Goal: Transaction & Acquisition: Subscribe to service/newsletter

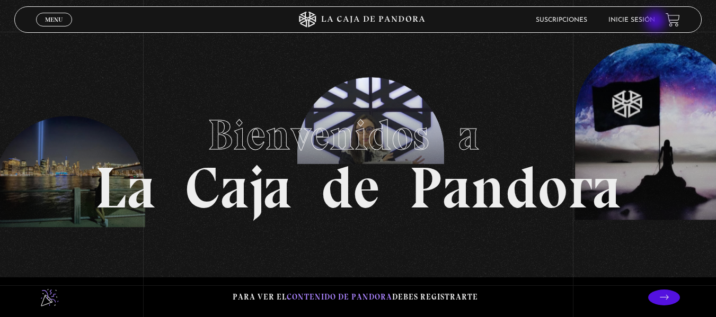
click at [655, 21] on link "Inicie sesión" at bounding box center [631, 20] width 47 height 6
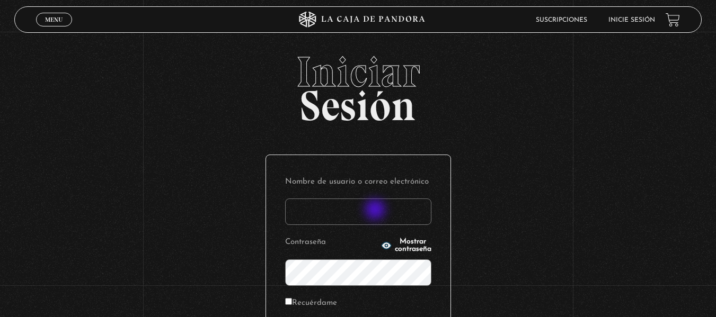
click at [376, 211] on input "Nombre de usuario o correo electrónico" at bounding box center [358, 212] width 146 height 27
type input "mar.24@hotmail.es"
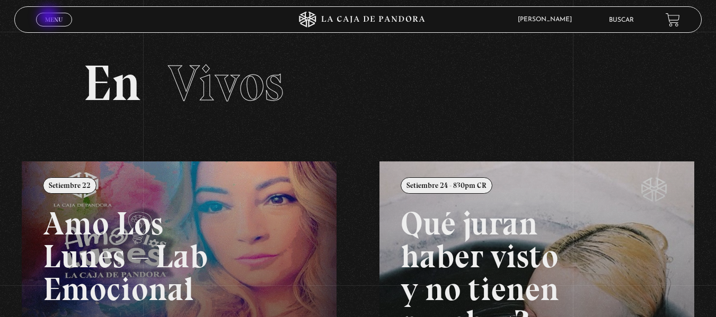
click at [50, 17] on span "Menu" at bounding box center [53, 19] width 17 height 6
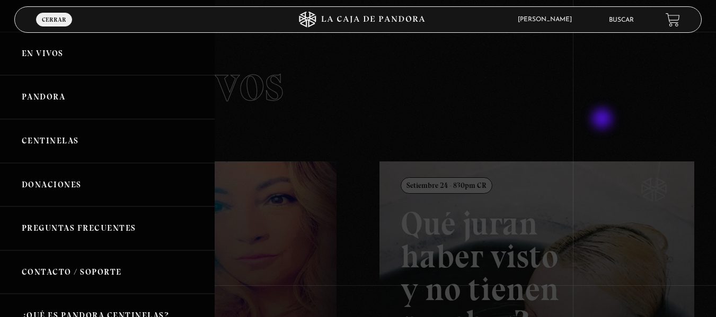
click at [603, 120] on div at bounding box center [358, 158] width 716 height 317
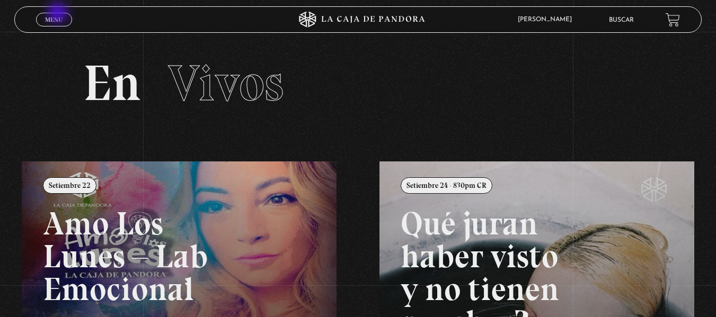
click at [59, 14] on link "Menu Cerrar" at bounding box center [54, 20] width 36 height 14
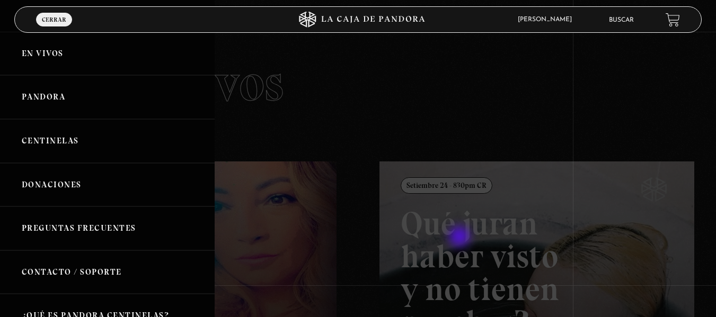
click at [477, 239] on div at bounding box center [358, 158] width 716 height 317
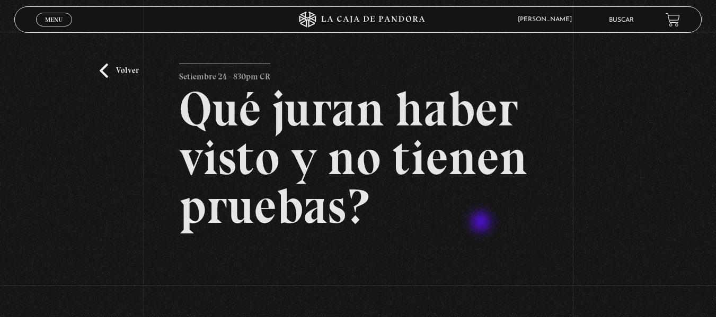
scroll to position [159, 0]
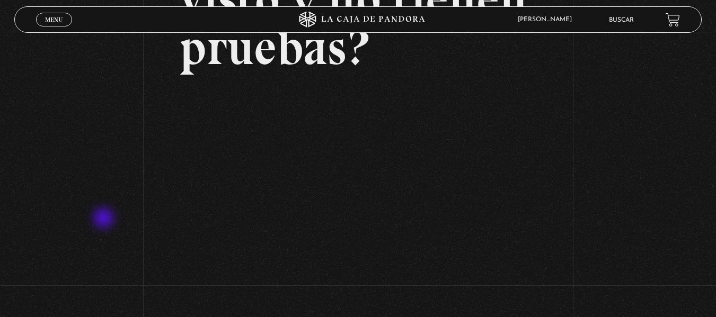
click at [105, 219] on div "Volver Setiembre 24 - 830pm CR Qué juran haber visto y no tienen pruebas?" at bounding box center [358, 91] width 716 height 437
